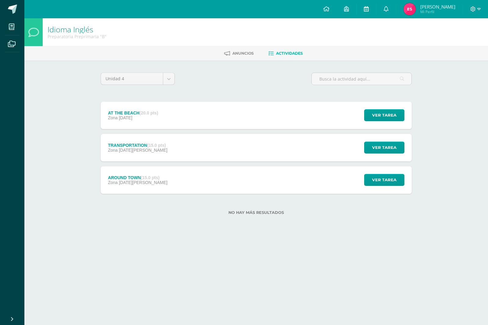
click at [368, 9] on icon at bounding box center [366, 8] width 5 height 5
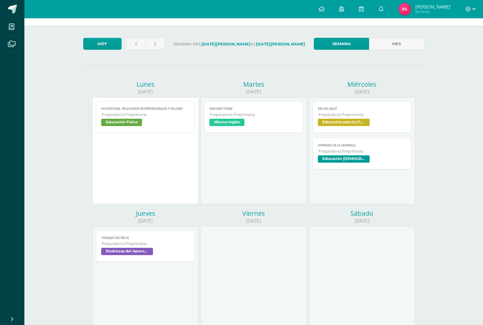
scroll to position [61, 0]
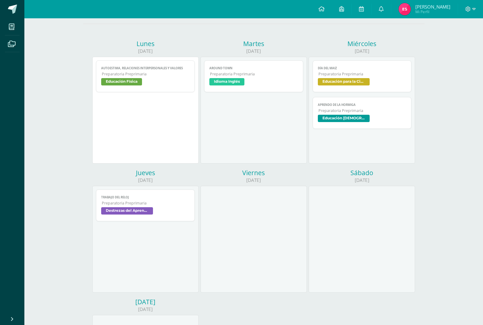
click at [235, 80] on span "Idioma Inglés" at bounding box center [226, 81] width 35 height 7
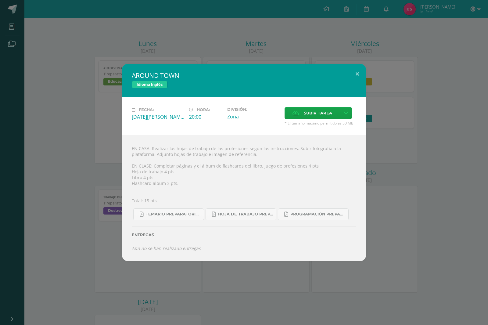
click at [218, 30] on div "AROUND TOWN Idioma Inglés Fecha: [DATE][PERSON_NAME] Hora: 20:00 División: Zona…" at bounding box center [244, 162] width 488 height 325
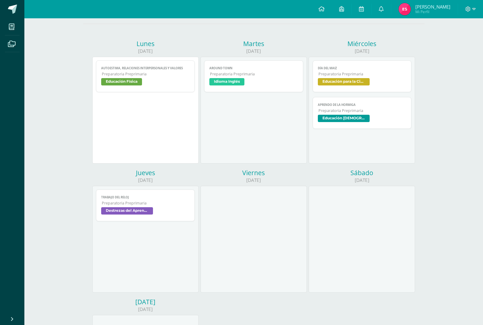
click at [347, 80] on span "Educación para la Ciencia y la Ciudadanía" at bounding box center [344, 81] width 52 height 7
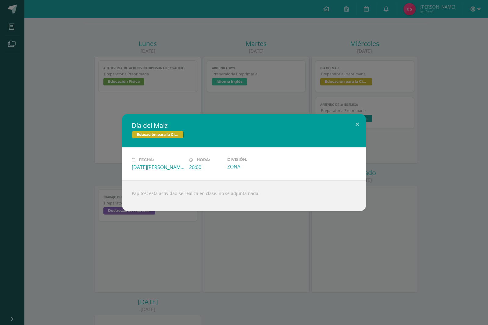
click at [287, 58] on div "Día del Maiz Educación para la Ciencia y la Ciudadanía Fecha: [DATE][PERSON_NAM…" at bounding box center [244, 162] width 488 height 325
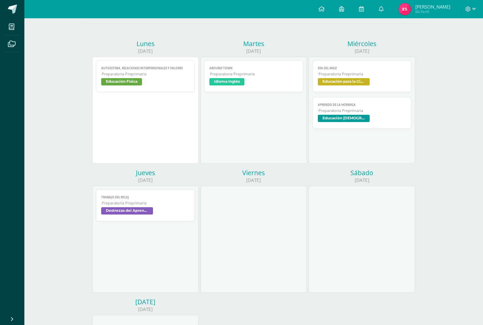
click at [352, 84] on span "Educación para la Ciencia y la Ciudadanía" at bounding box center [344, 81] width 52 height 7
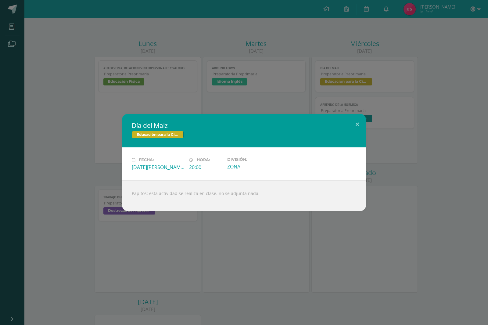
click at [366, 46] on div "Día del Maiz Educación para la Ciencia y la Ciudadanía Fecha: Miércoles 13 de A…" at bounding box center [244, 162] width 488 height 325
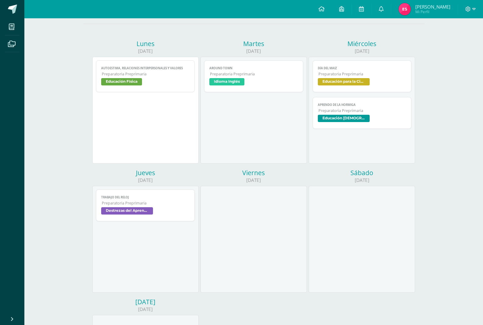
click at [350, 113] on span "Preparatoria Preprimaria" at bounding box center [362, 110] width 88 height 5
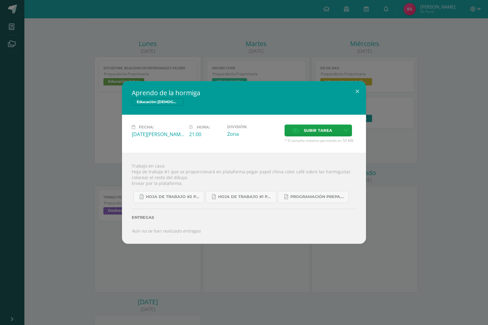
click at [270, 31] on div "Aprendo de la hormiga Educación Cristiana Fecha: Miércoles 13 de Agosto Hora: 2…" at bounding box center [244, 162] width 488 height 325
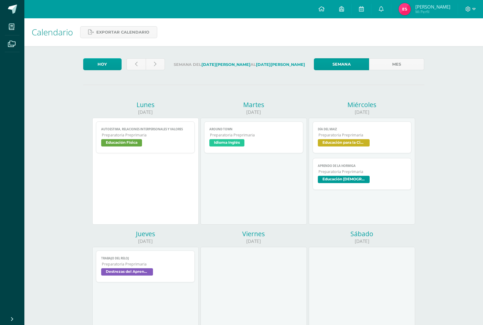
click at [223, 146] on span "Idioma Inglés" at bounding box center [226, 142] width 35 height 7
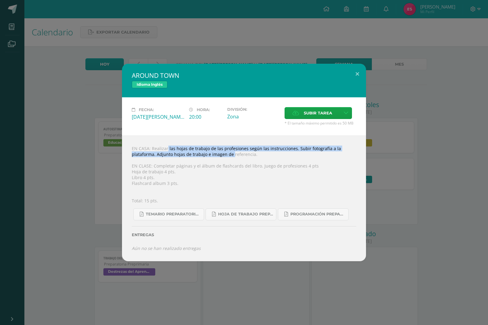
drag, startPoint x: 158, startPoint y: 148, endPoint x: 222, endPoint y: 153, distance: 63.9
click at [222, 153] on div "EN CASA: Realizar las hojas de trabajo de las profesiones según las instruccion…" at bounding box center [244, 198] width 244 height 126
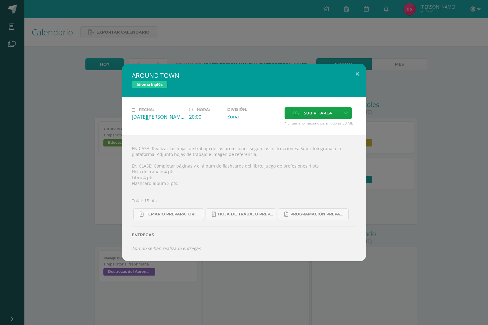
drag, startPoint x: 228, startPoint y: 163, endPoint x: 222, endPoint y: 160, distance: 6.5
click at [228, 163] on div "EN CASA: Realizar las hojas de trabajo de las profesiones según las instruccion…" at bounding box center [244, 198] width 244 height 126
click at [238, 214] on span "Hoja de trabajo PREPARATORIA1.pdf" at bounding box center [245, 214] width 55 height 5
click at [311, 213] on span "Programación Preparatoria Inglés B.pdf" at bounding box center [317, 214] width 55 height 5
drag, startPoint x: 165, startPoint y: 157, endPoint x: 173, endPoint y: 157, distance: 8.2
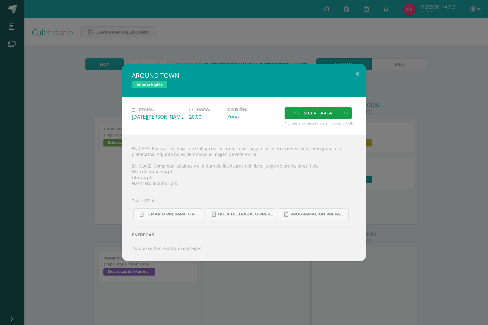
click at [172, 157] on div "EN CASA: Realizar las hojas de trabajo de las profesiones según las instruccion…" at bounding box center [244, 198] width 244 height 126
click at [204, 148] on div "EN CASA: Realizar las hojas de trabajo de las profesiones según las instruccion…" at bounding box center [244, 198] width 244 height 126
click at [182, 151] on div "EN CASA: Realizar las hojas de trabajo de las profesiones según las instruccion…" at bounding box center [244, 198] width 244 height 126
drag, startPoint x: 157, startPoint y: 153, endPoint x: 257, endPoint y: 151, distance: 99.4
click at [256, 151] on div "EN CASA: Realizar las hojas de trabajo de las profesiones según las instruccion…" at bounding box center [244, 198] width 244 height 126
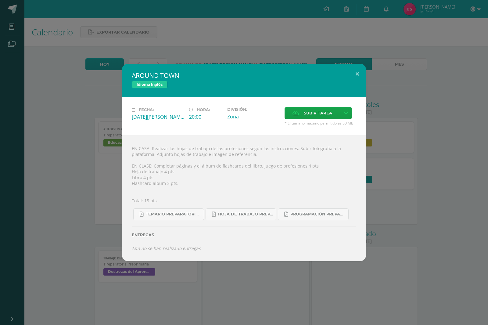
click at [252, 155] on div "EN CASA: Realizar las hojas de trabajo de las profesiones según las instruccion…" at bounding box center [244, 198] width 244 height 126
click at [219, 37] on div "AROUND TOWN Idioma Inglés Fecha: [DATE][PERSON_NAME] Hora: 20:00 División: Zona…" at bounding box center [244, 162] width 488 height 325
